Goal: Contribute content

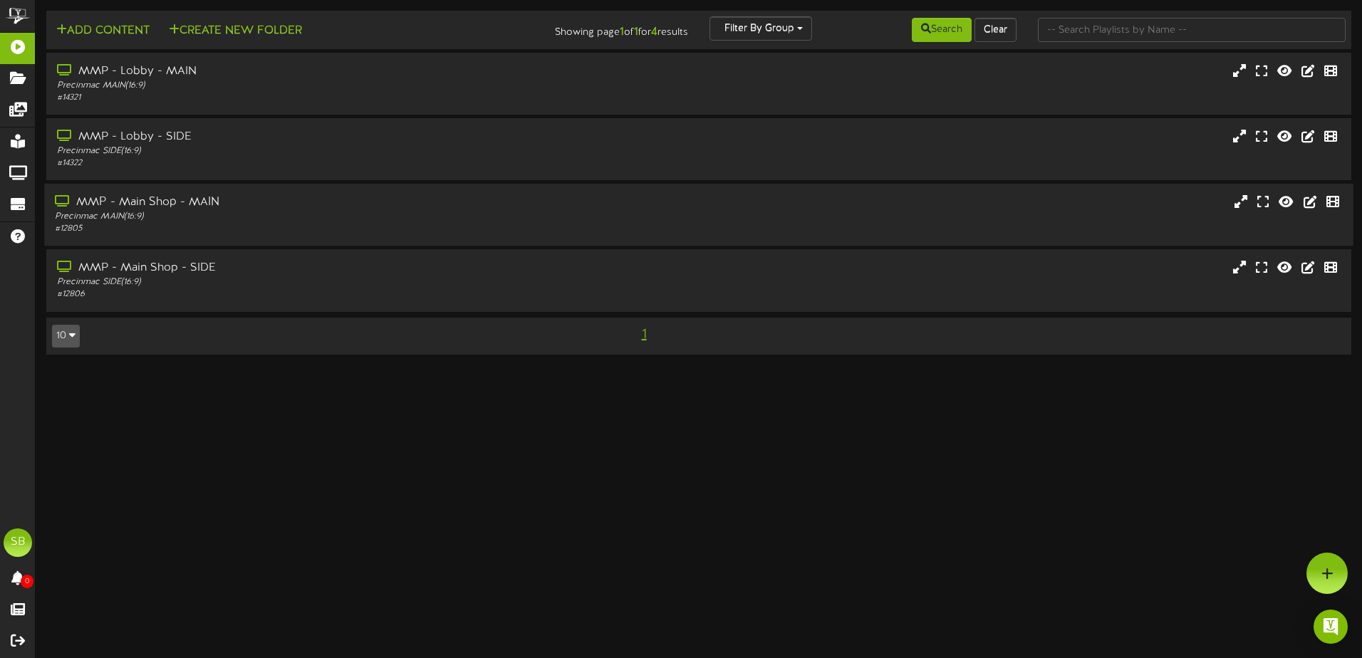
click at [179, 199] on div "MMP - Main Shop - MAIN" at bounding box center [317, 202] width 524 height 16
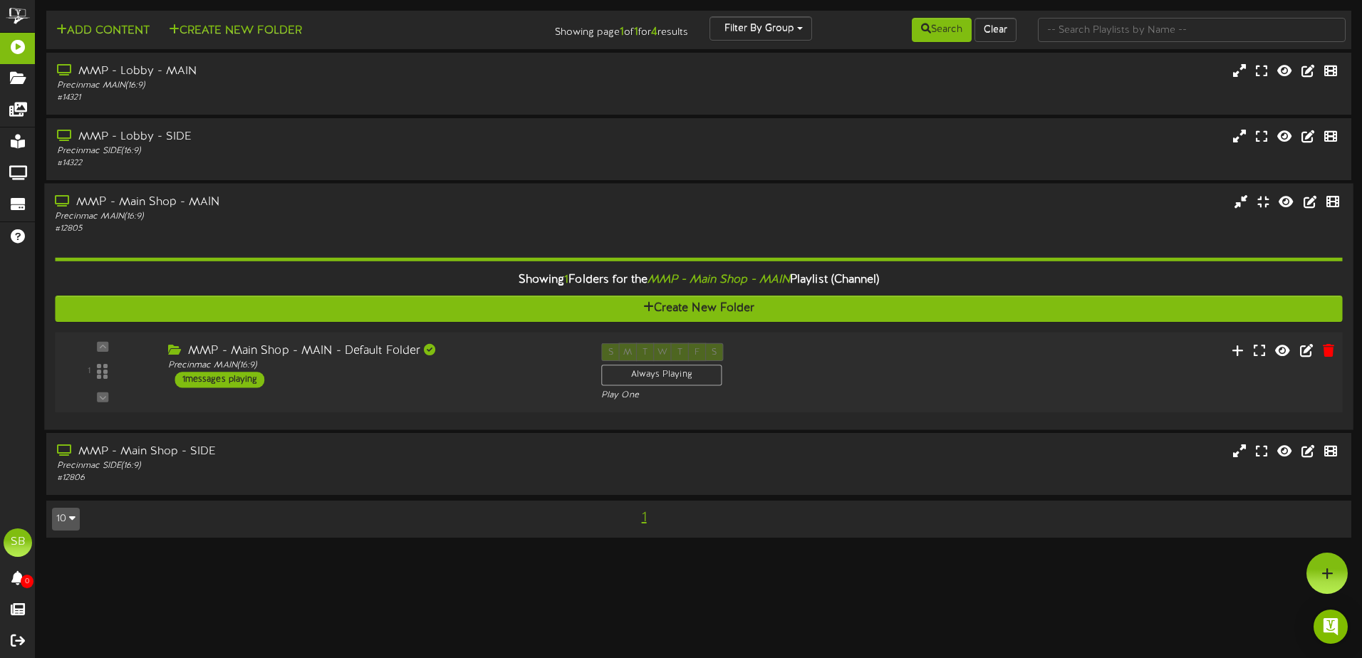
click at [367, 347] on div "MMP - Main Shop - MAIN - Default Folder" at bounding box center [374, 351] width 412 height 16
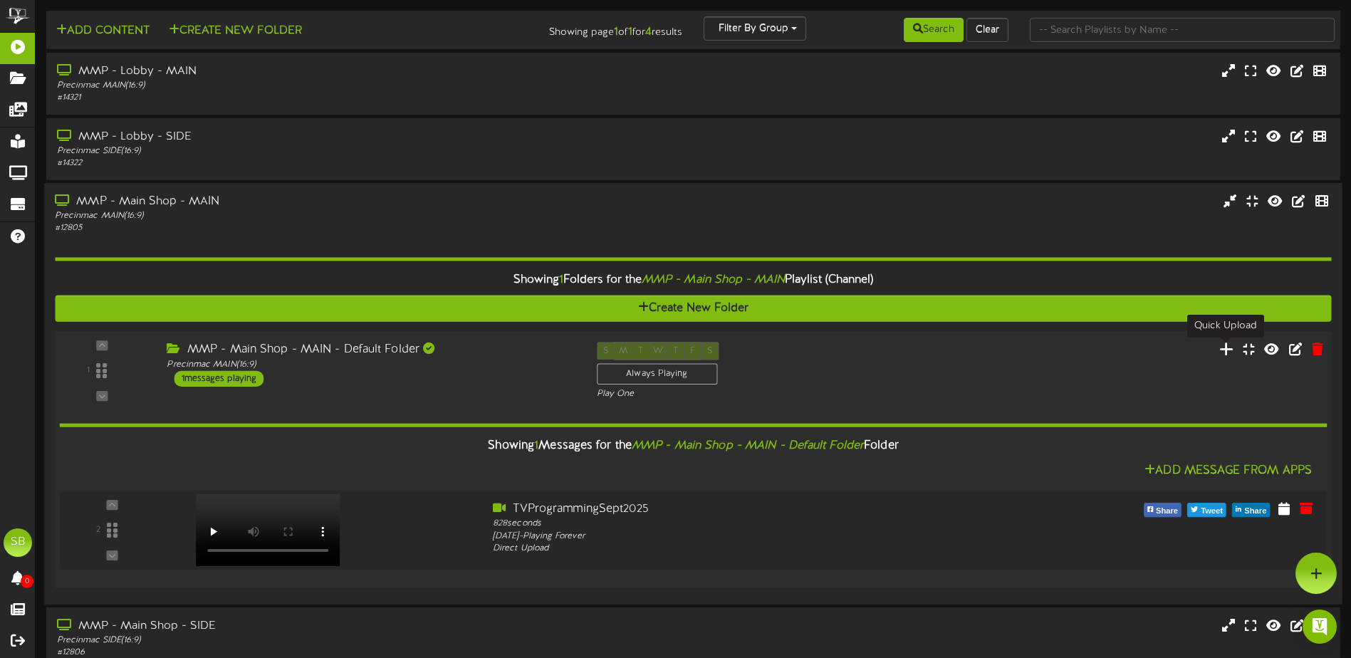
click at [1230, 350] on icon at bounding box center [1227, 349] width 15 height 16
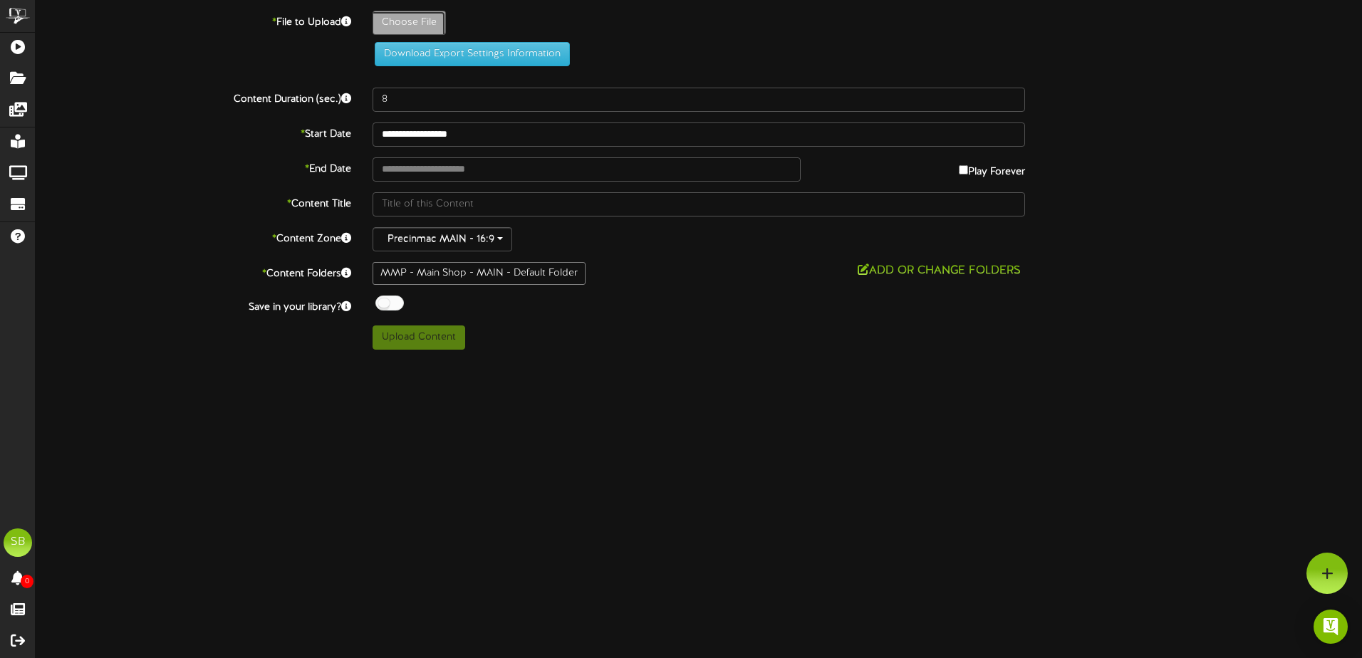
type input "**********"
type input "TVProgrammingOctober2025"
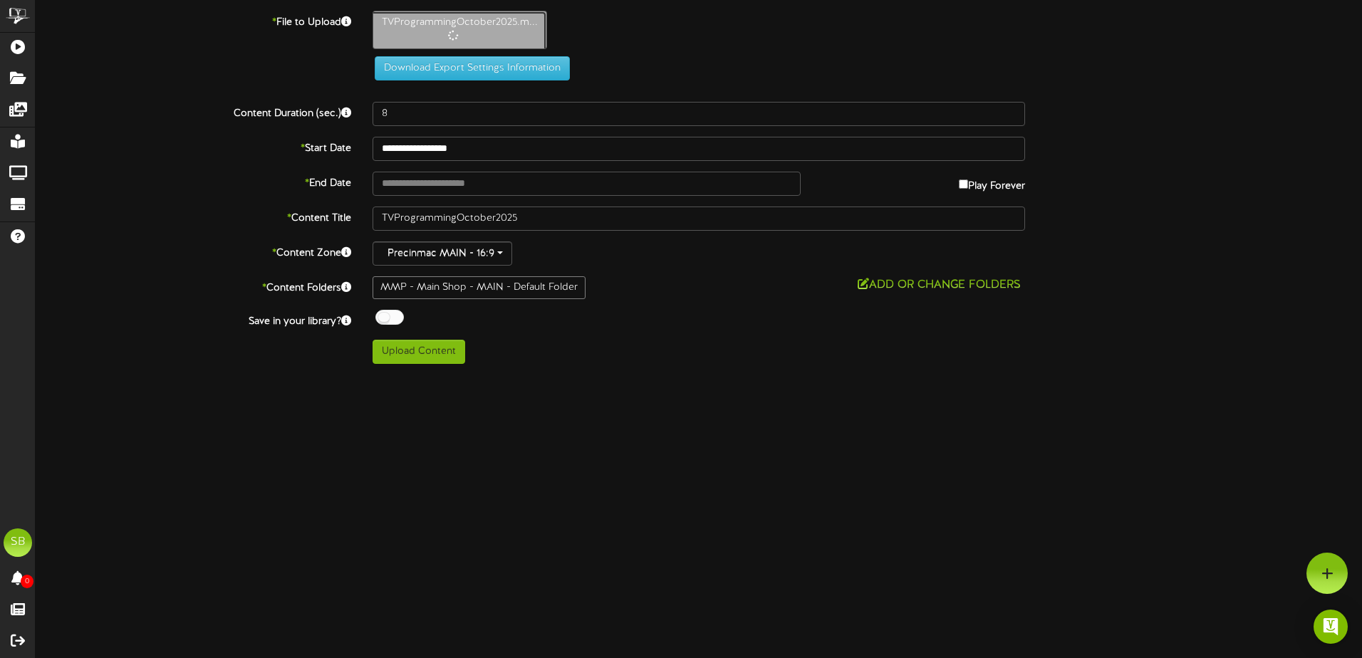
type input "639"
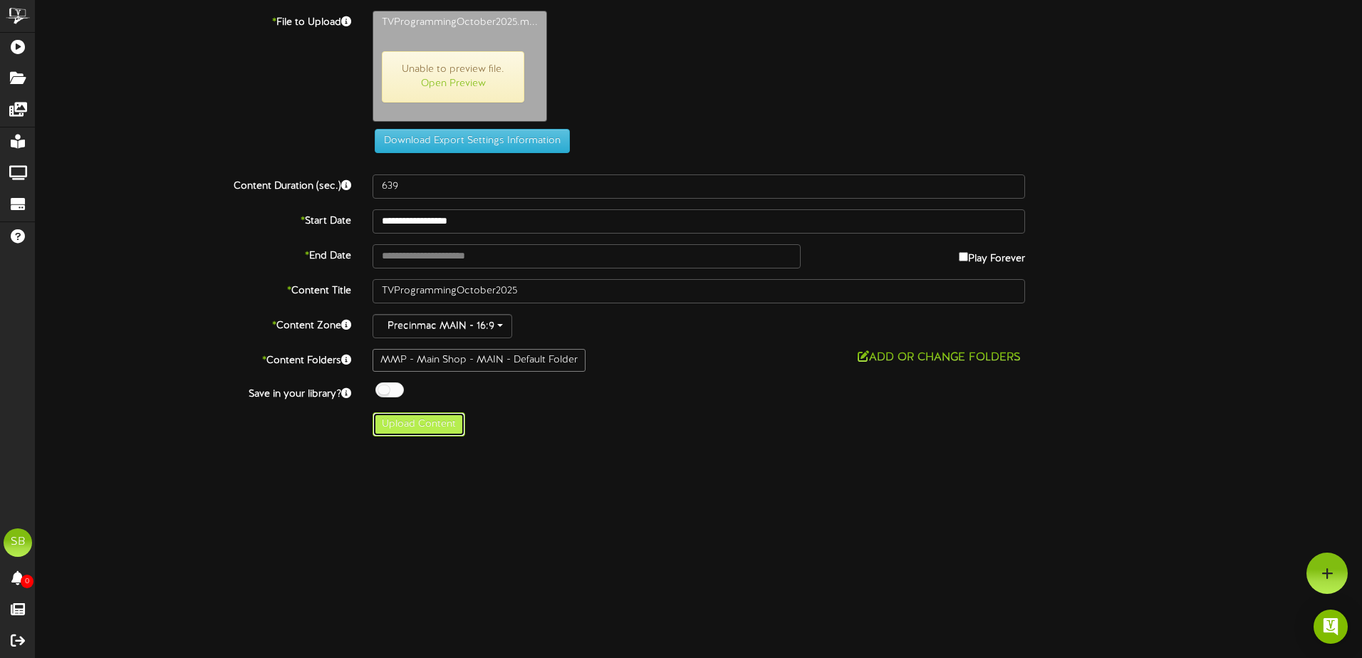
click at [452, 432] on button "Upload Content" at bounding box center [419, 424] width 93 height 24
type input "**********"
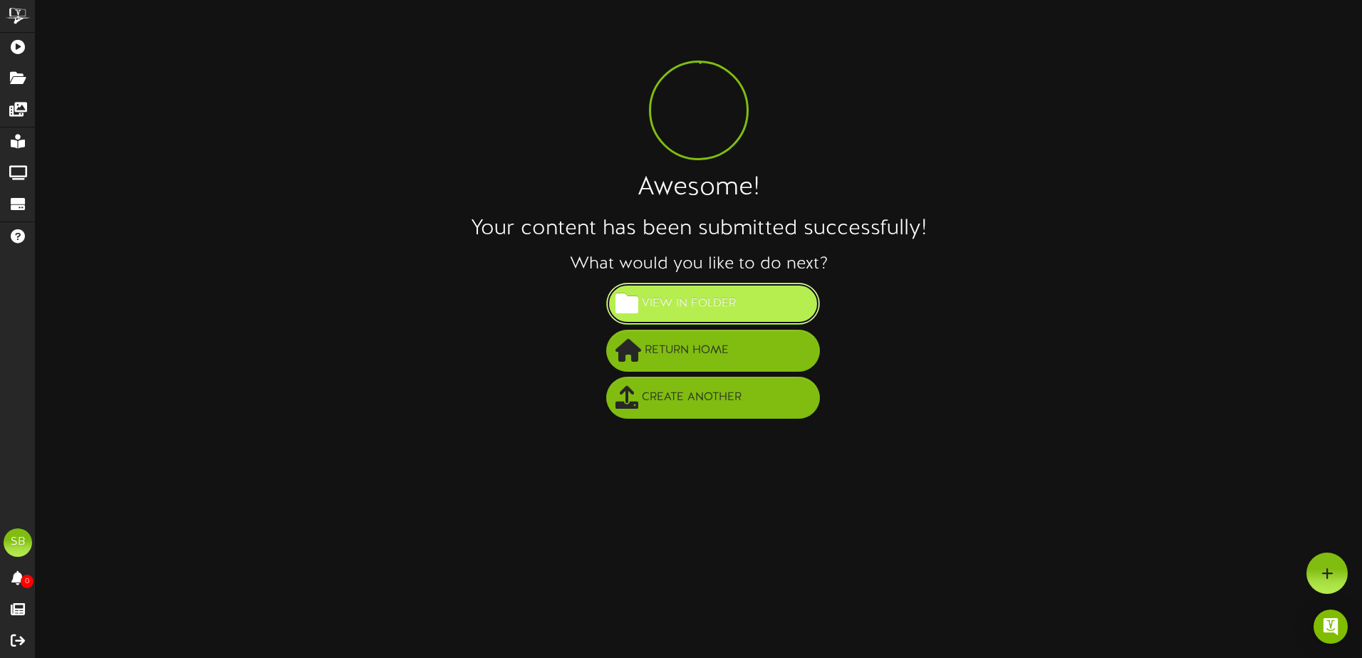
click at [778, 296] on button "View in Folder" at bounding box center [713, 304] width 214 height 42
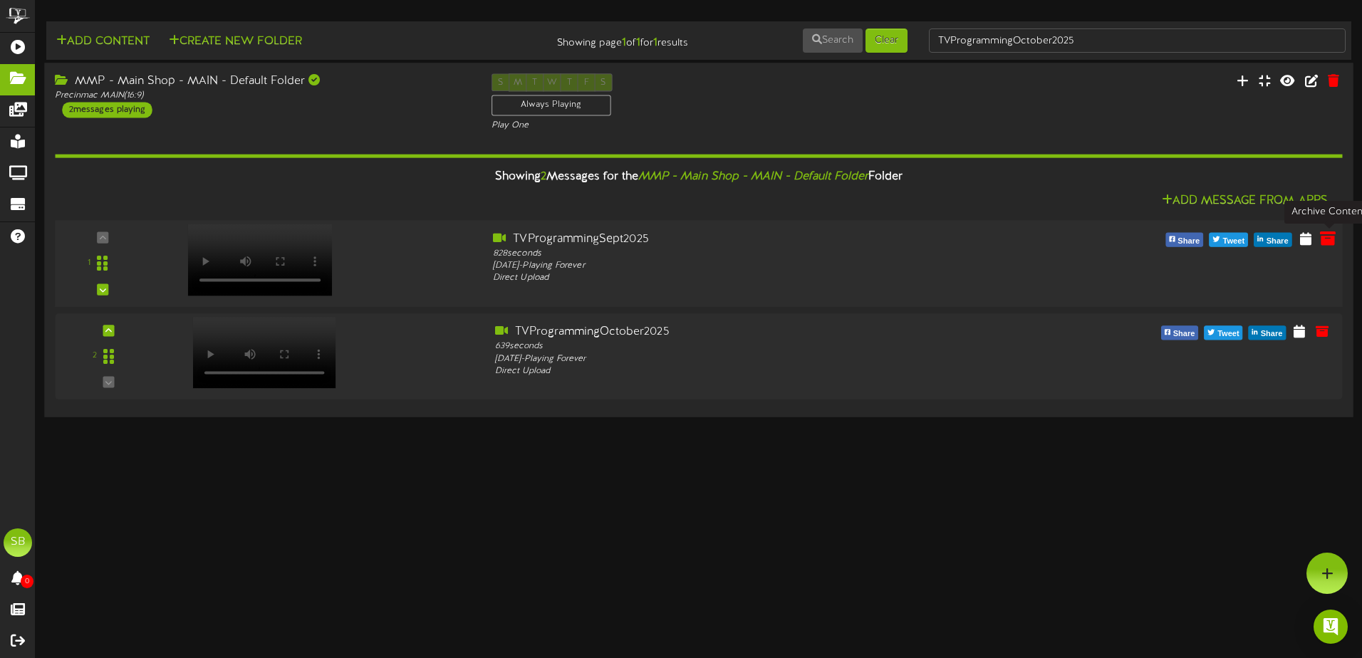
click at [1329, 239] on icon at bounding box center [1328, 238] width 16 height 16
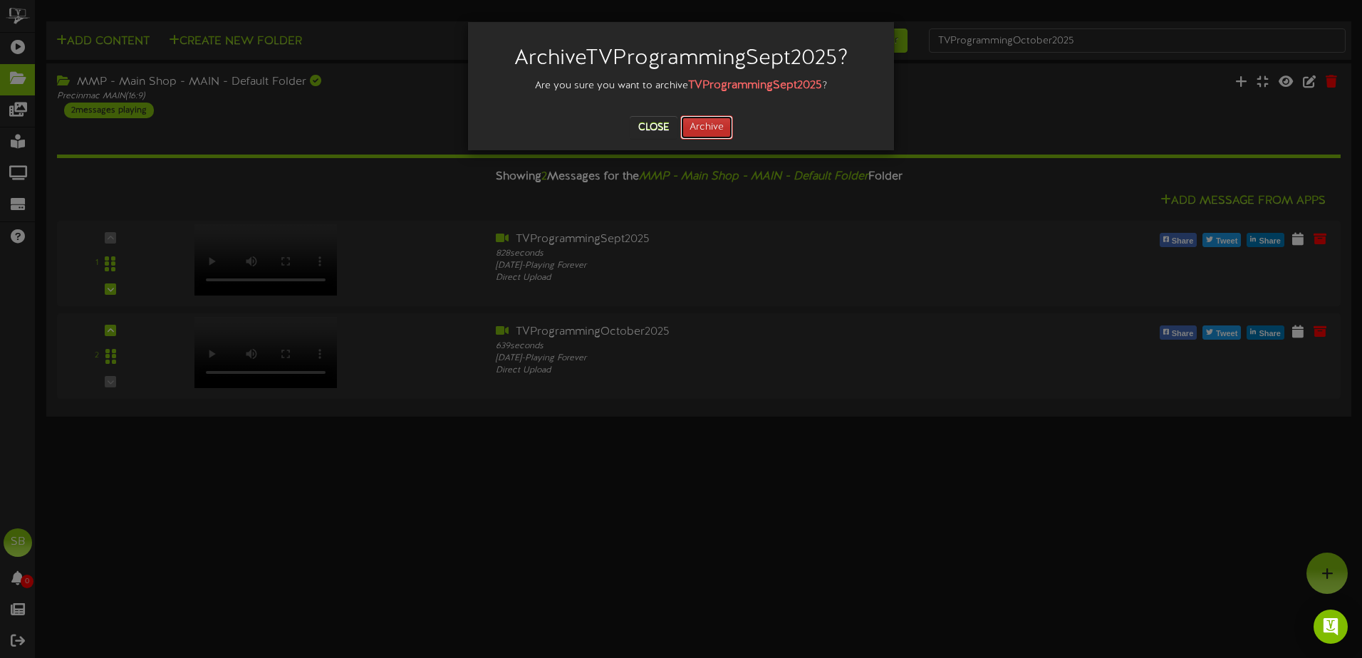
click at [714, 116] on button "Archive" at bounding box center [706, 127] width 53 height 24
